Goal: Information Seeking & Learning: Learn about a topic

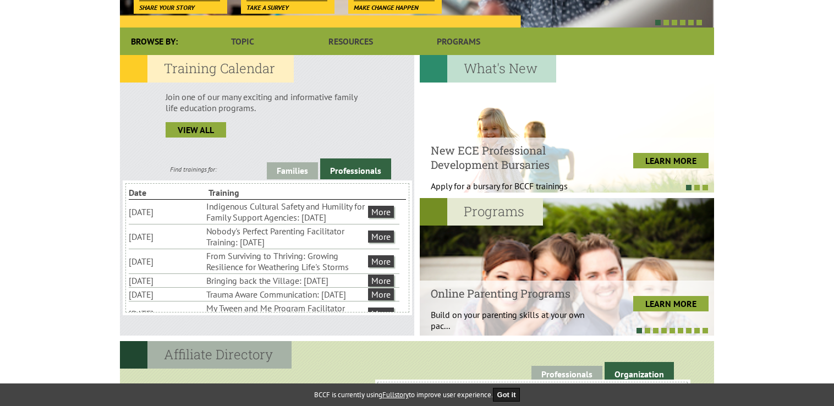
scroll to position [275, 0]
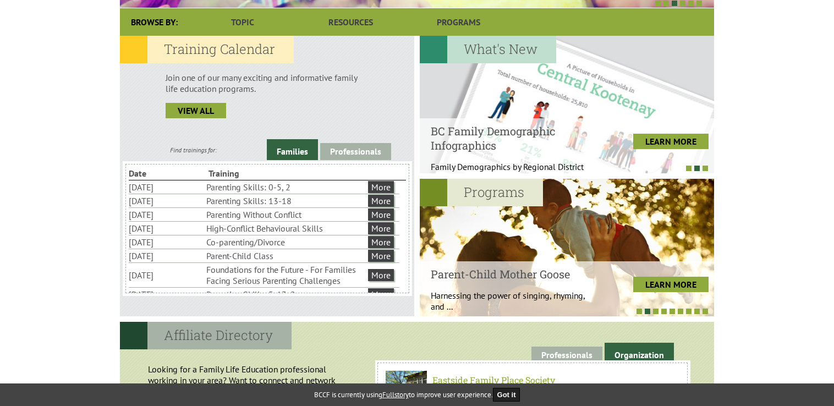
click at [297, 153] on link "Families" at bounding box center [292, 149] width 51 height 21
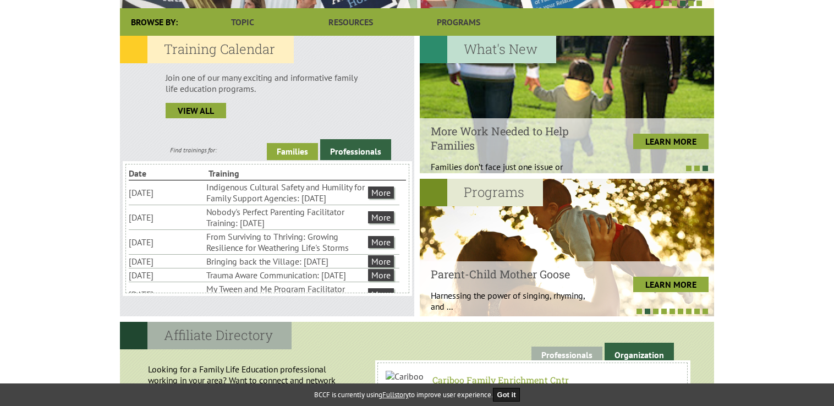
click at [298, 151] on link "Families" at bounding box center [292, 151] width 51 height 17
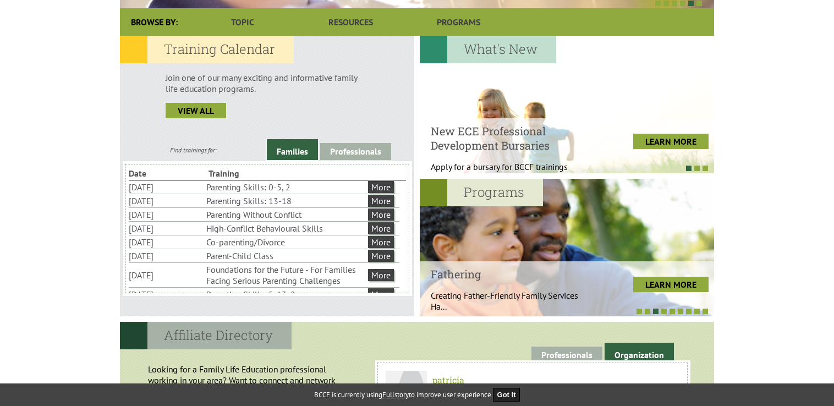
scroll to position [42, 0]
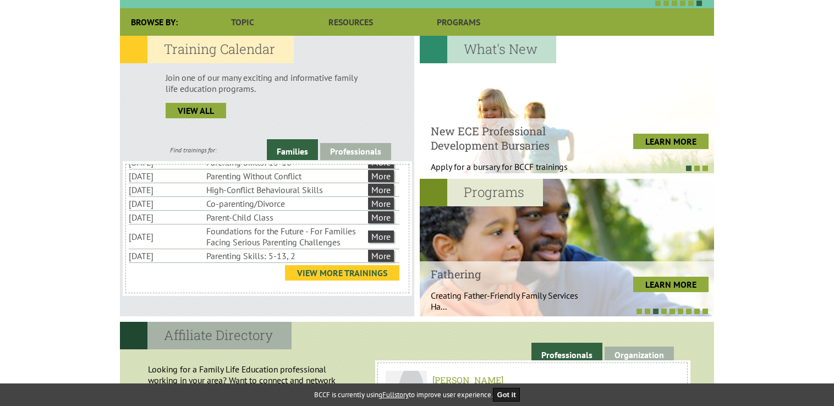
click at [317, 272] on link "View More Trainings" at bounding box center [342, 272] width 114 height 15
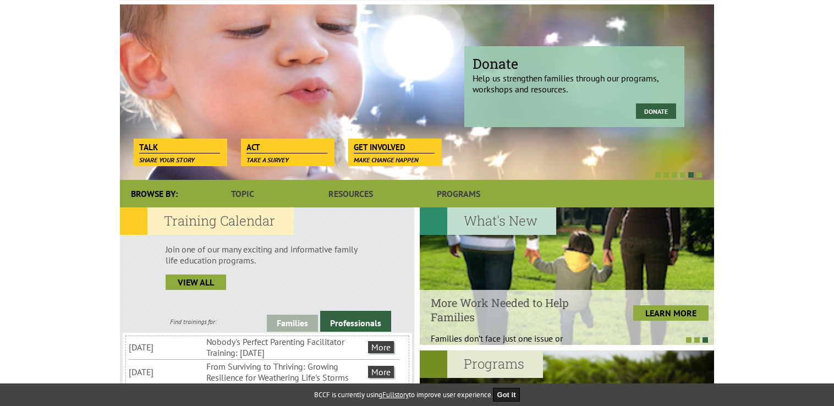
scroll to position [110, 0]
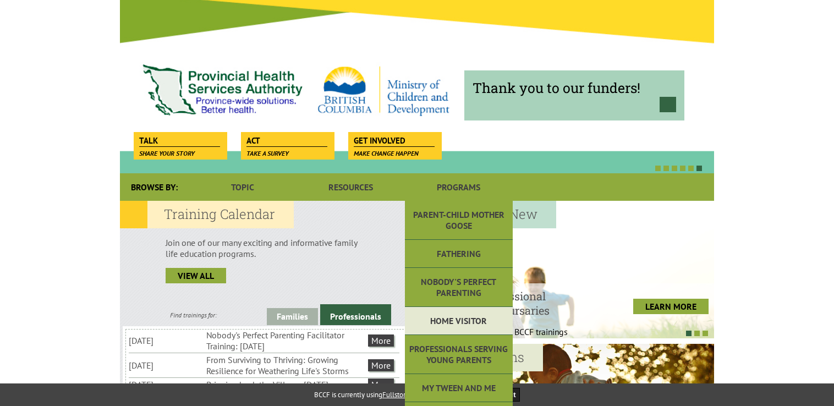
click at [452, 318] on link "Home Visitor" at bounding box center [459, 321] width 108 height 28
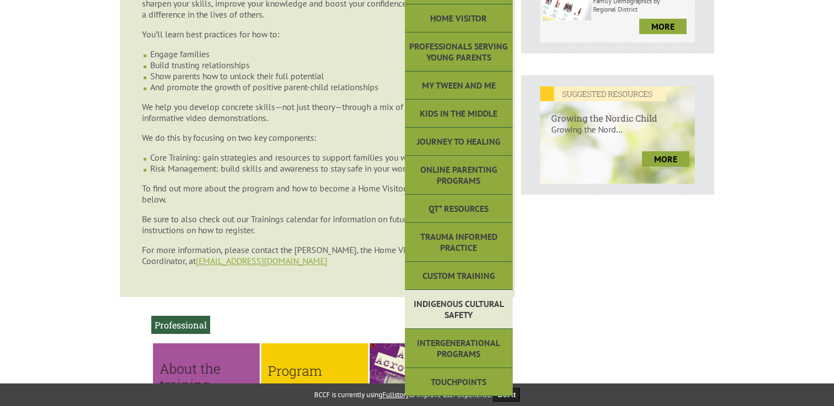
scroll to position [385, 0]
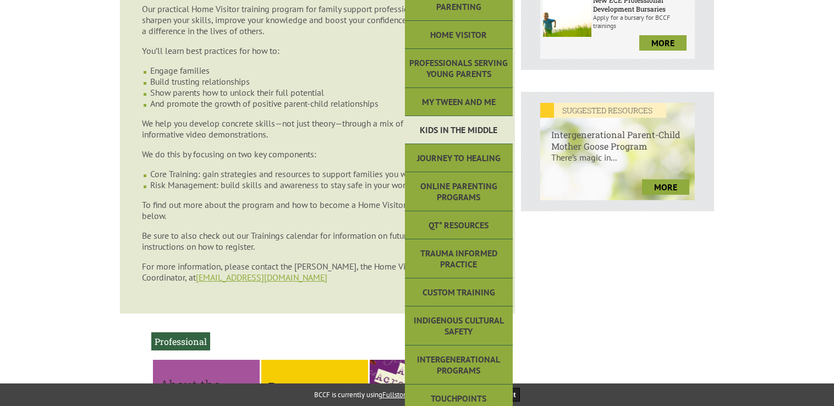
click at [459, 129] on link "Kids in the Middle" at bounding box center [459, 130] width 108 height 28
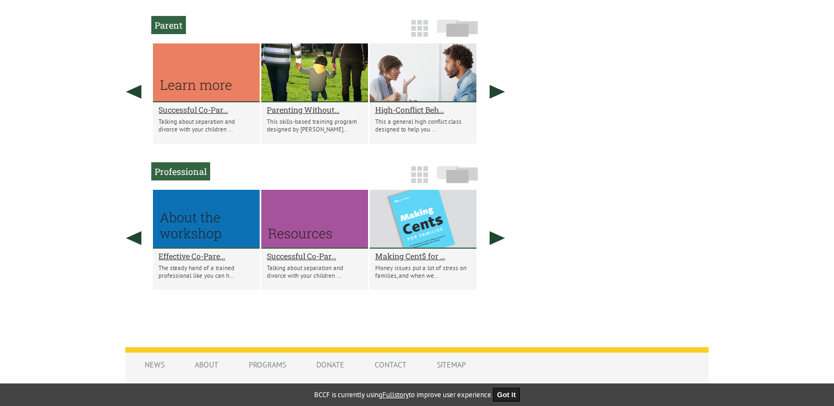
scroll to position [660, 0]
click at [495, 245] on link at bounding box center [496, 237] width 27 height 96
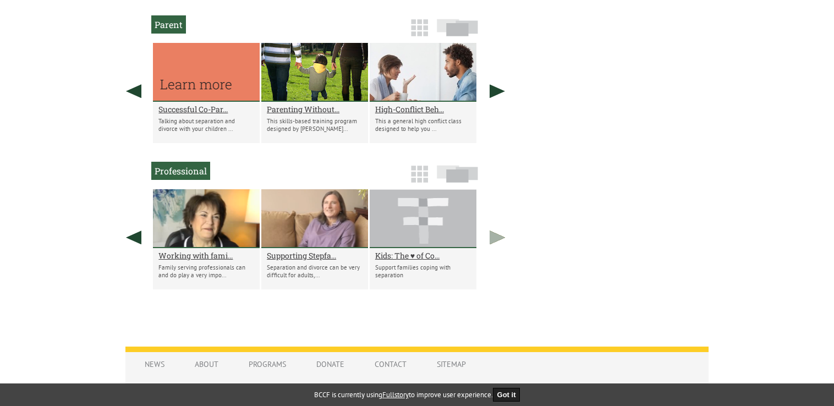
click at [492, 245] on link at bounding box center [496, 237] width 27 height 96
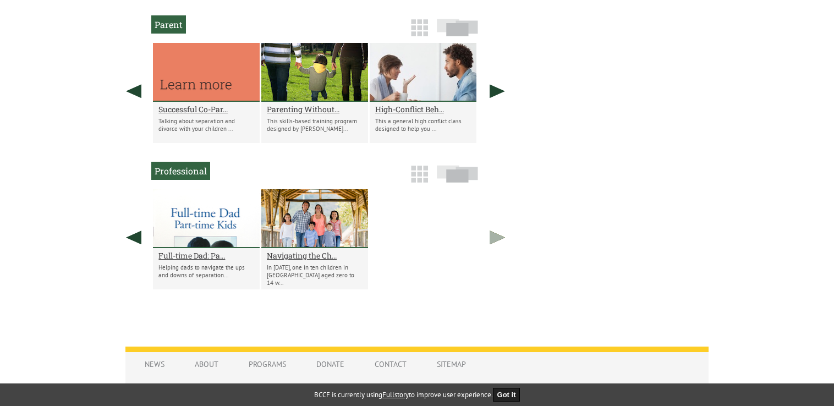
click at [492, 245] on link at bounding box center [496, 237] width 27 height 96
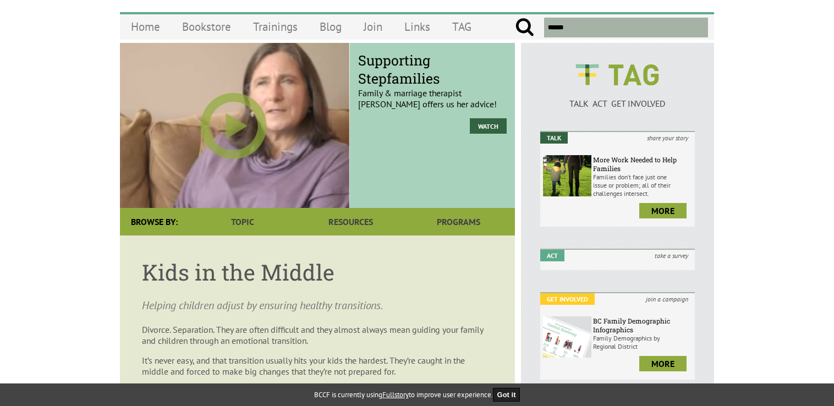
scroll to position [0, 0]
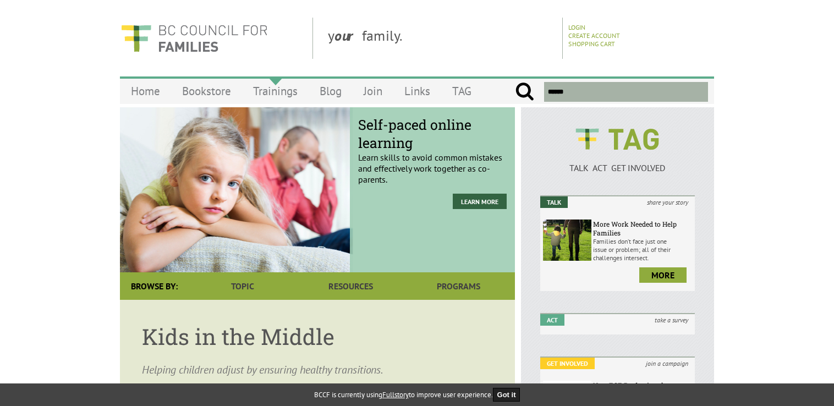
click at [279, 93] on link "Trainings" at bounding box center [275, 91] width 67 height 26
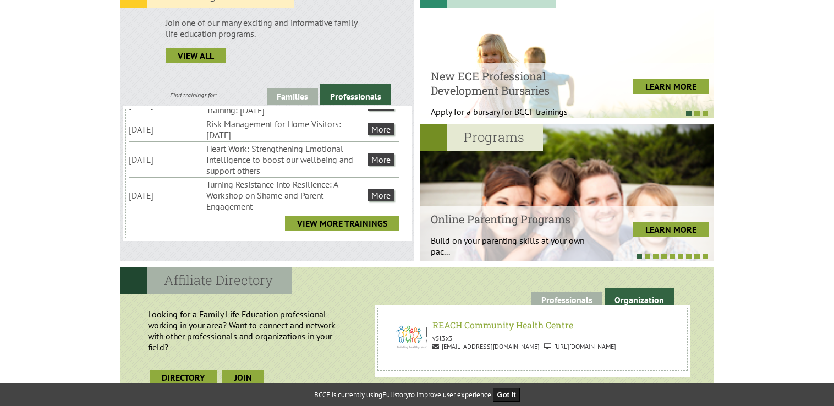
scroll to position [270, 0]
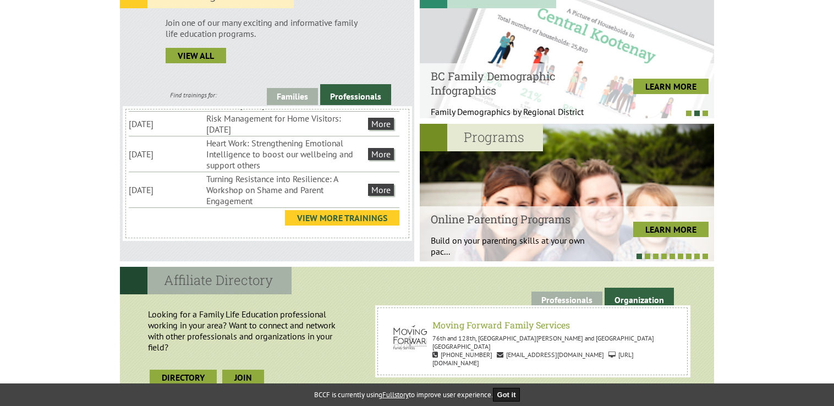
click at [360, 217] on link "View More Trainings" at bounding box center [342, 217] width 114 height 15
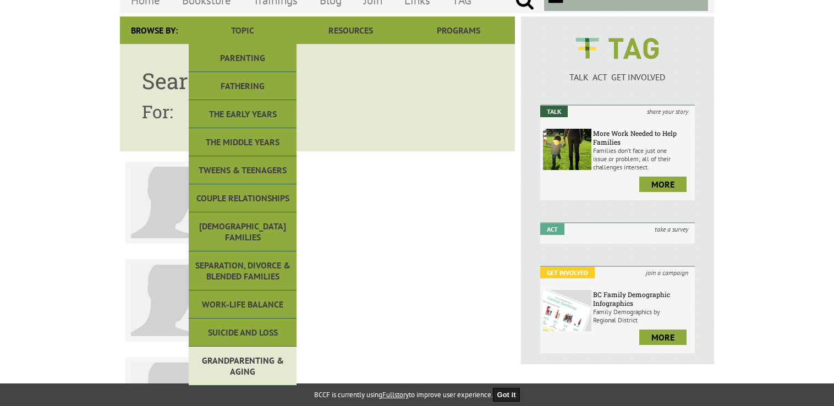
scroll to position [110, 0]
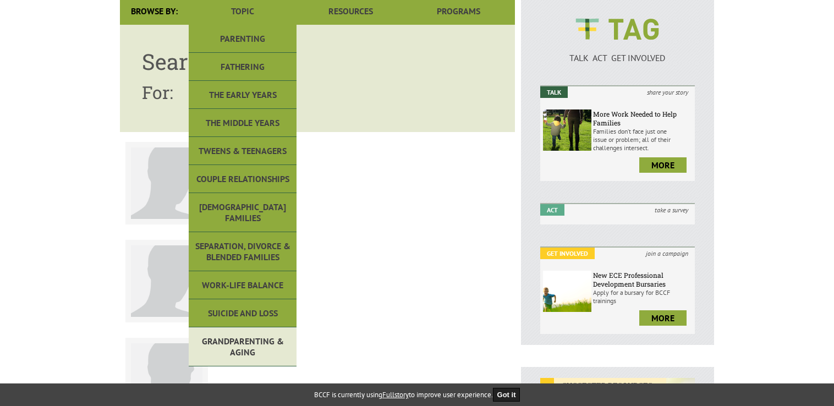
click at [258, 327] on link "Grandparenting & Aging" at bounding box center [243, 346] width 108 height 39
